Goal: Information Seeking & Learning: Learn about a topic

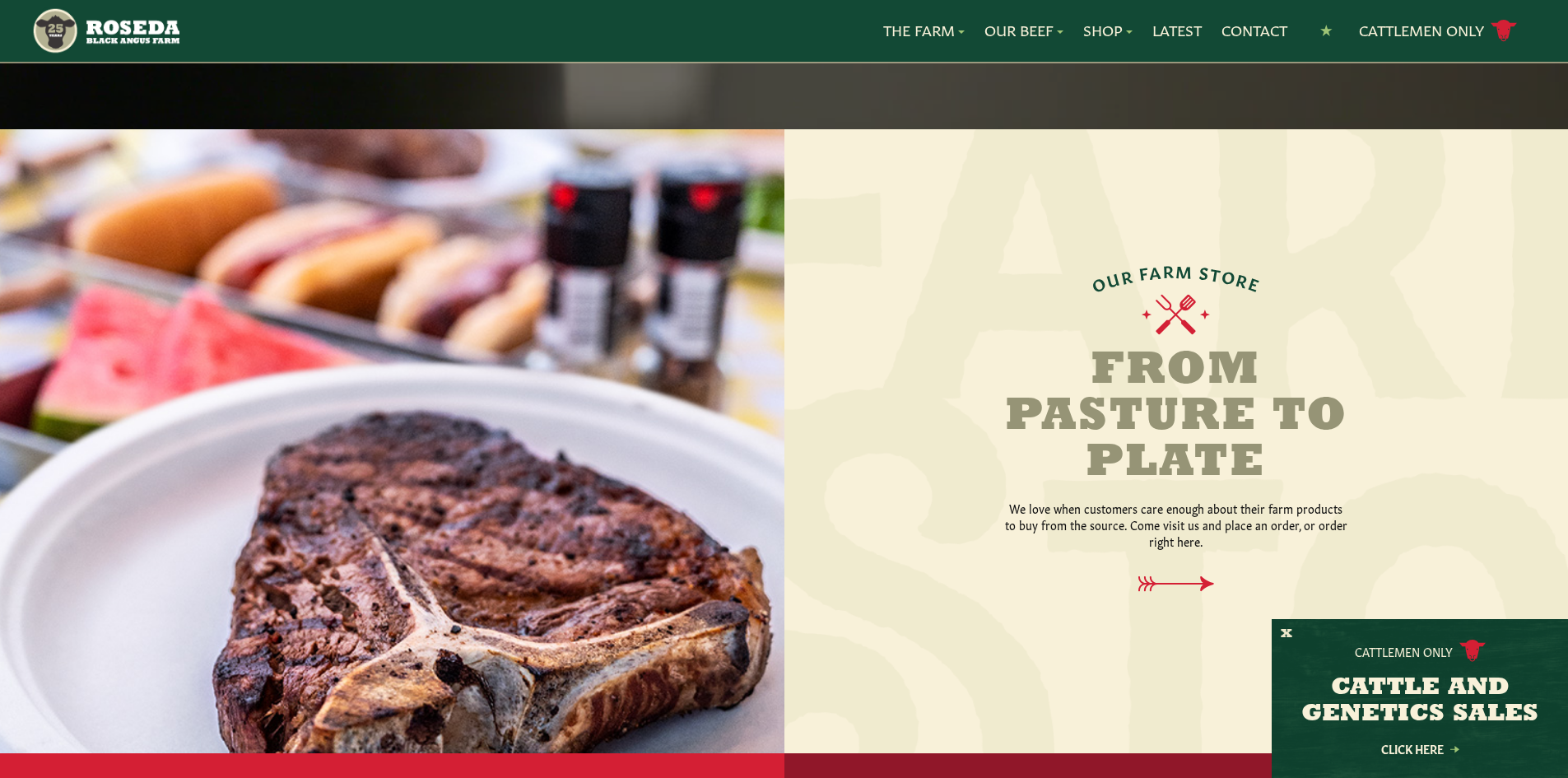
scroll to position [1729, 0]
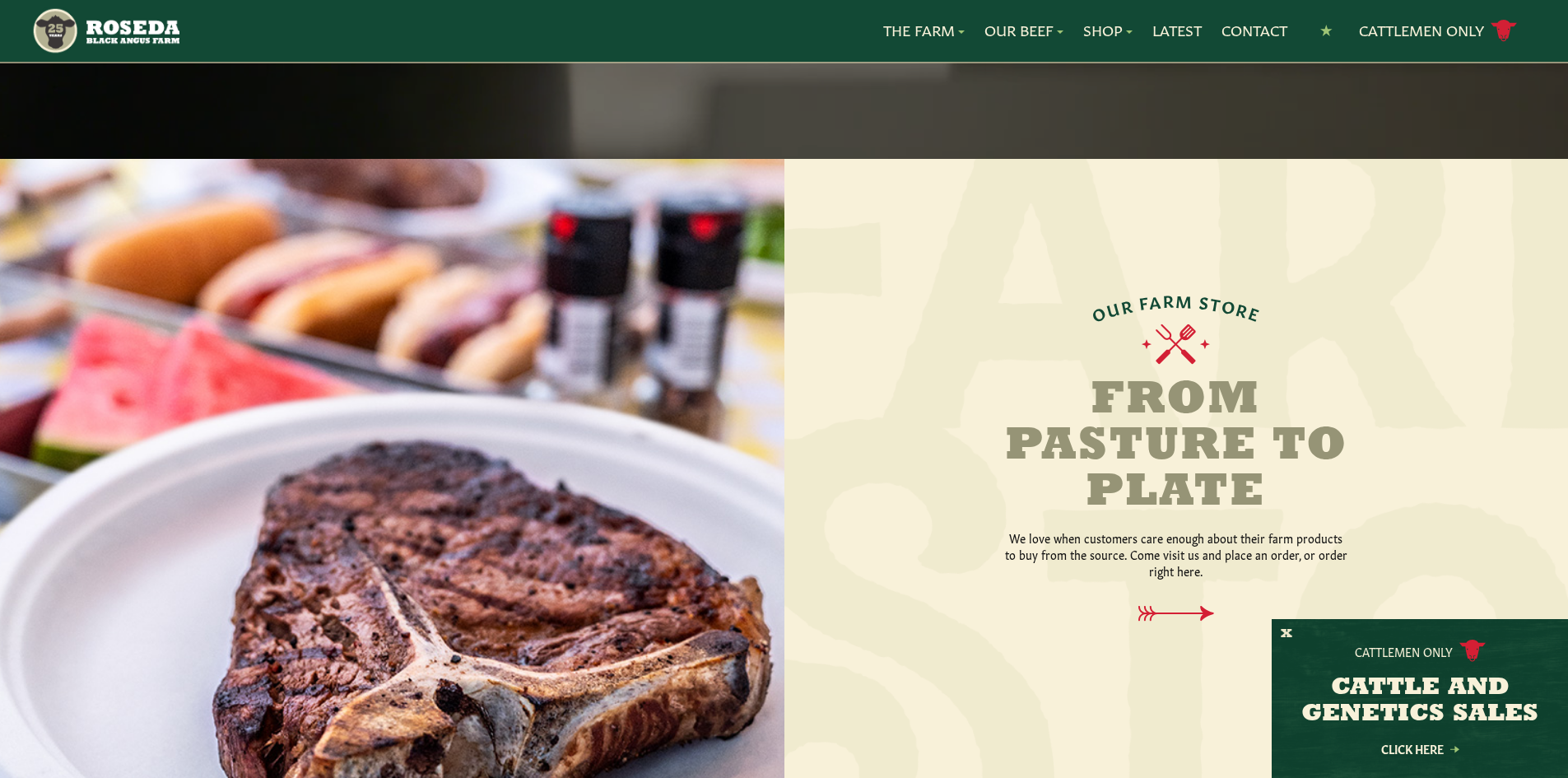
click at [1253, 414] on h2 "From Pasture to Plate" at bounding box center [1176, 447] width 412 height 138
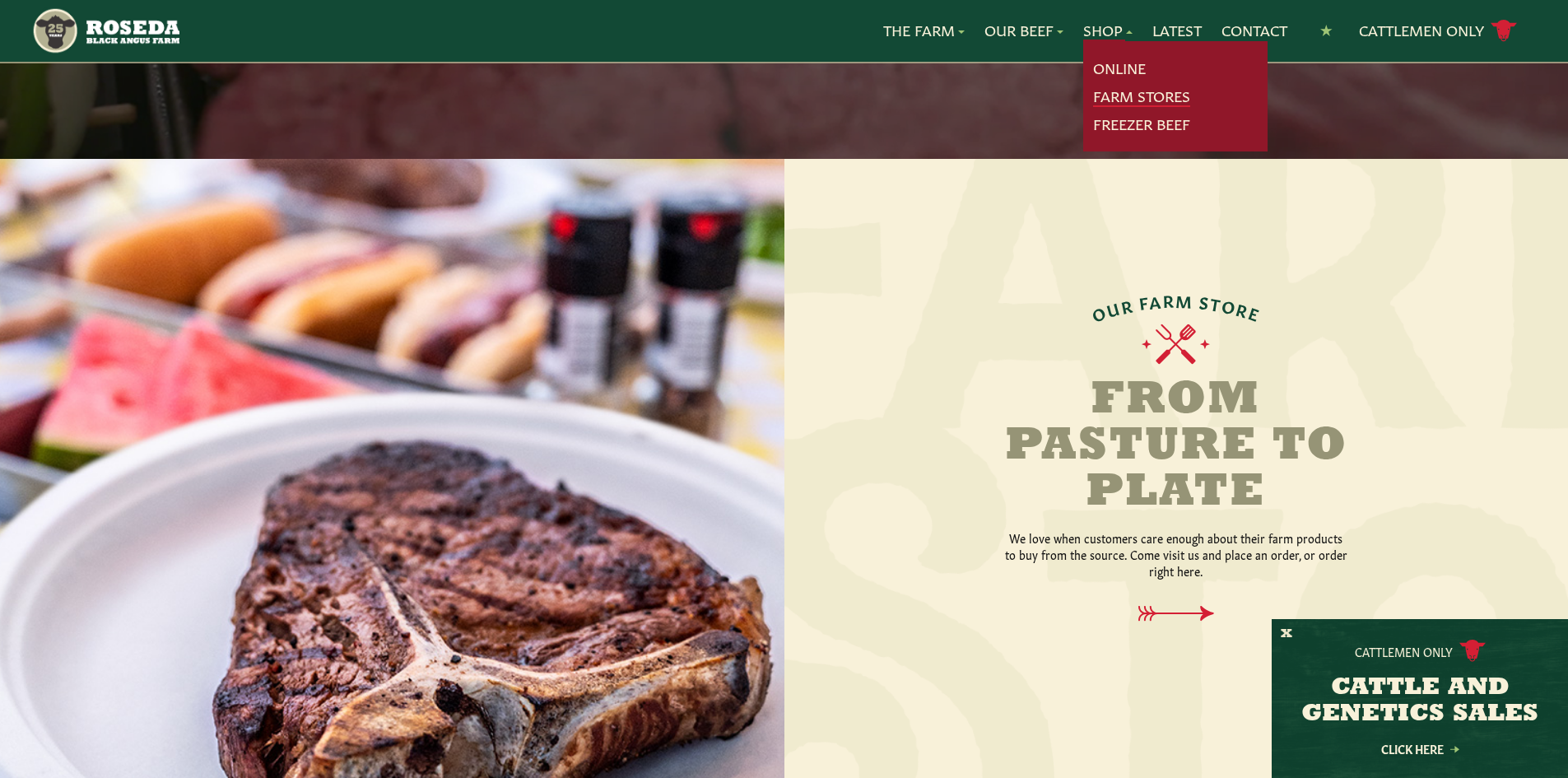
click at [1146, 97] on link "Farm Stores" at bounding box center [1142, 96] width 97 height 22
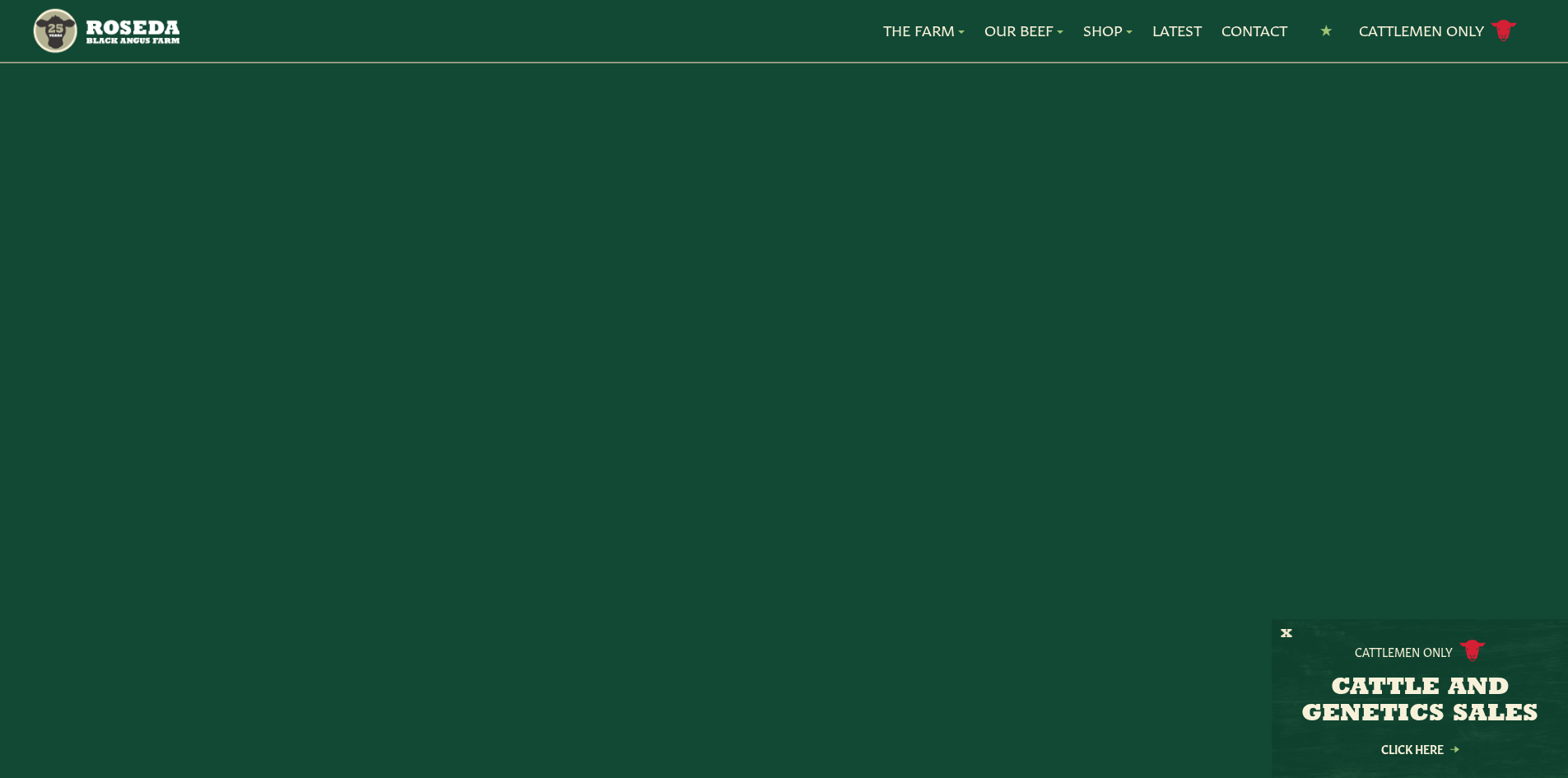
scroll to position [179, 0]
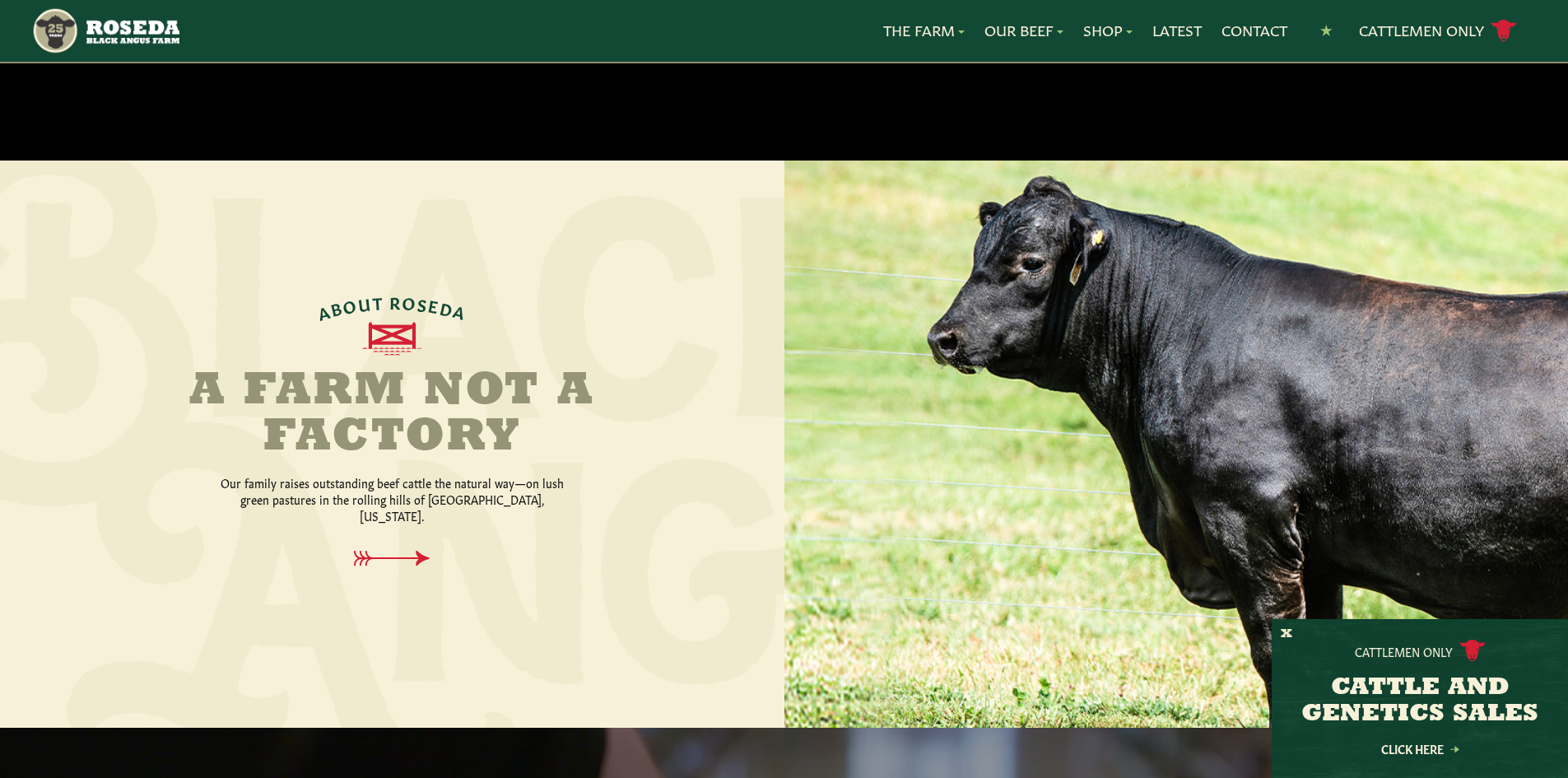
scroll to position [534, 0]
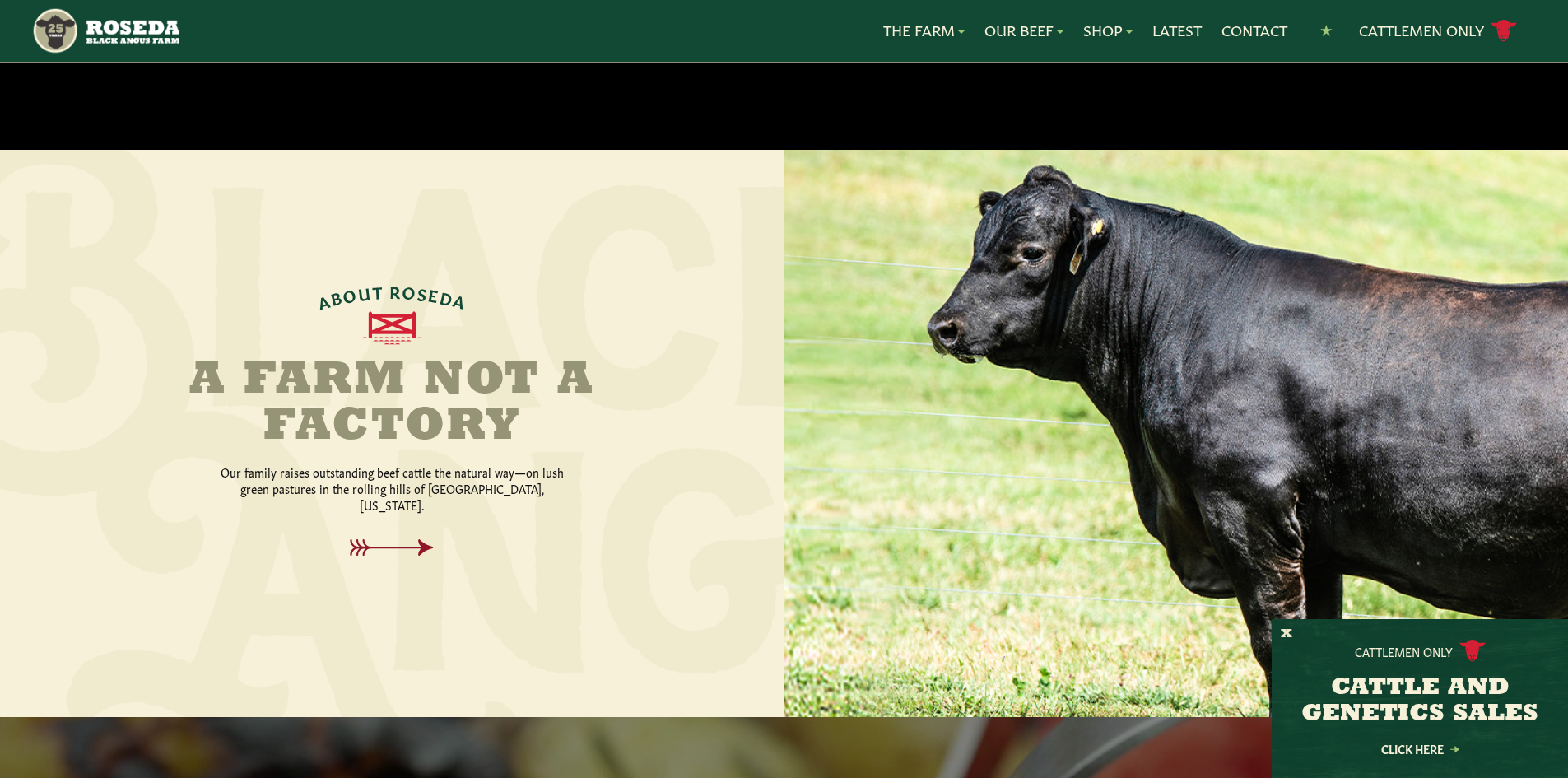
click at [396, 539] on icon at bounding box center [392, 547] width 119 height 17
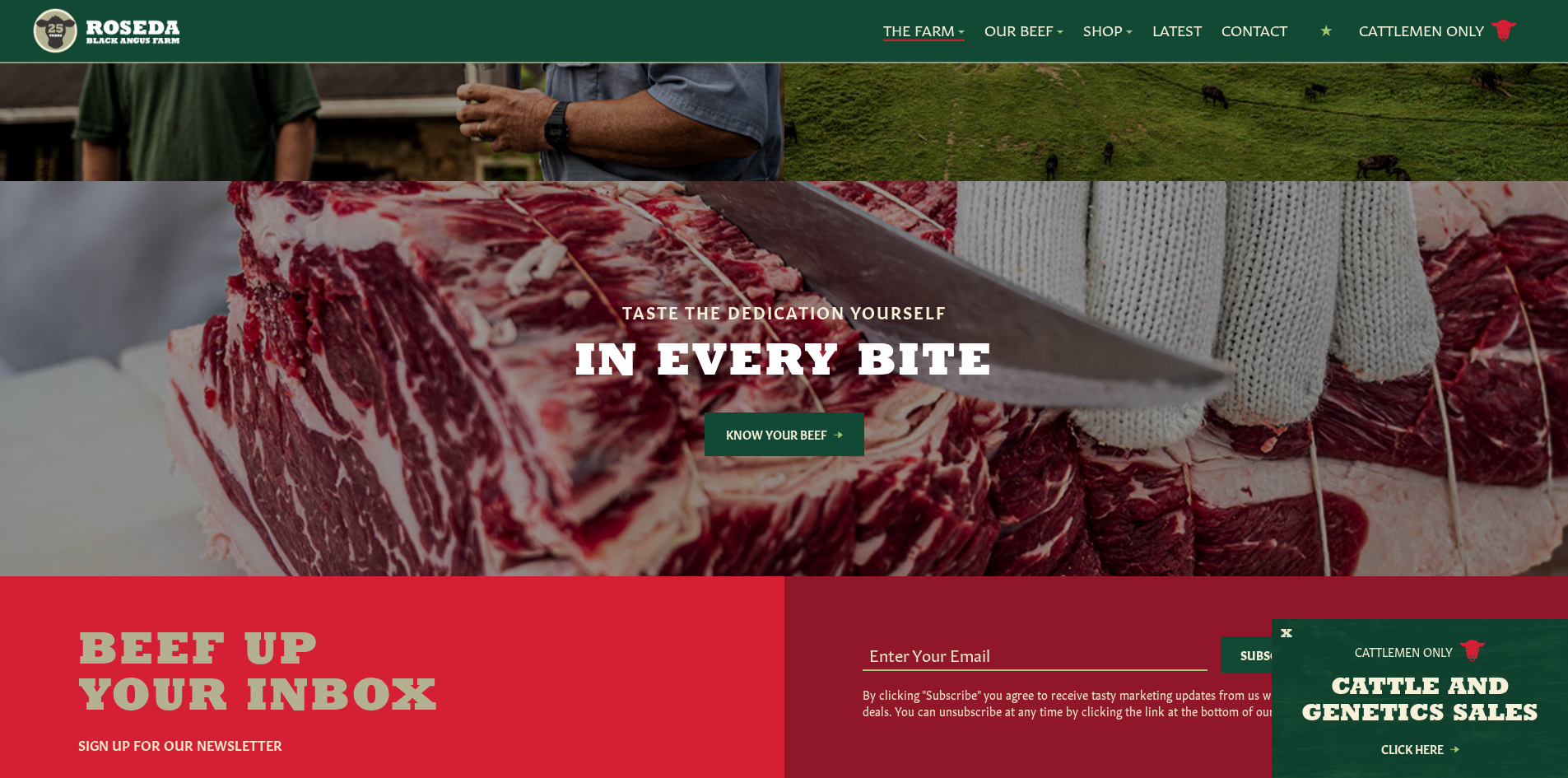
scroll to position [4445, 0]
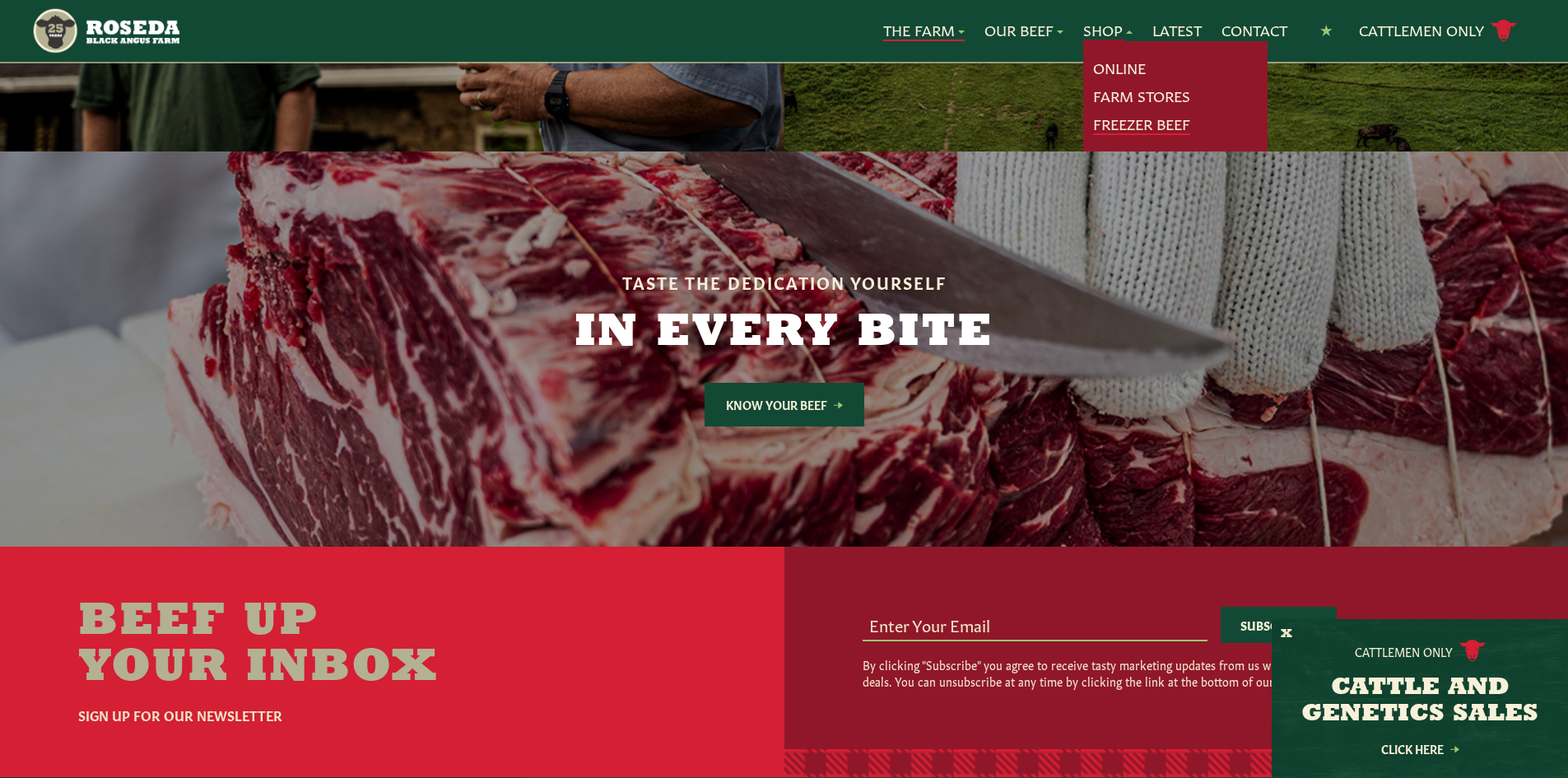
click at [1134, 125] on link "Freezer Beef" at bounding box center [1142, 125] width 97 height 22
